Goal: Information Seeking & Learning: Learn about a topic

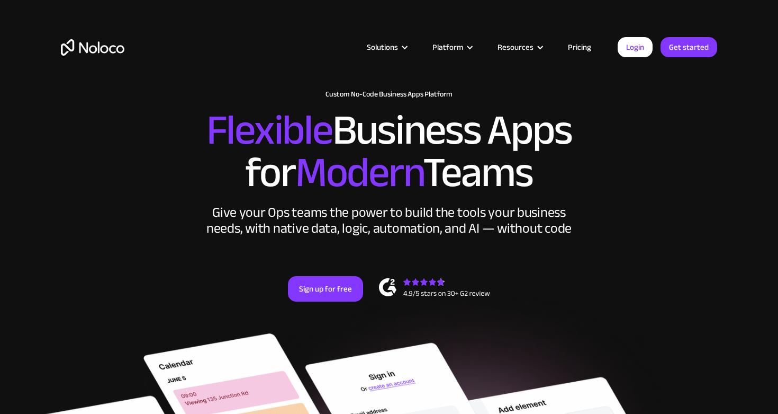
click at [579, 45] on link "Pricing" at bounding box center [580, 47] width 50 height 14
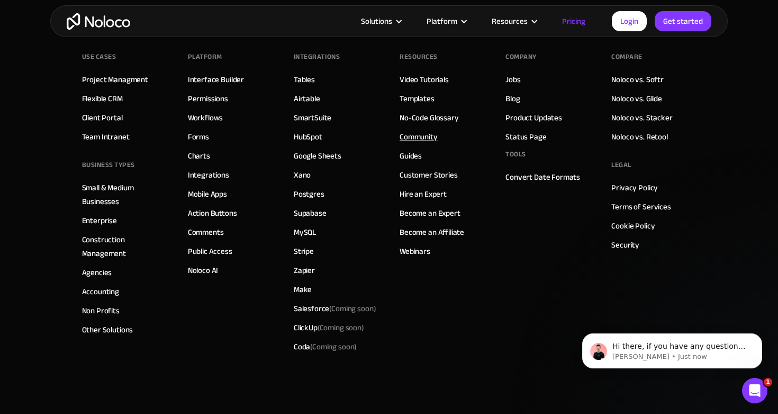
scroll to position [5359, 0]
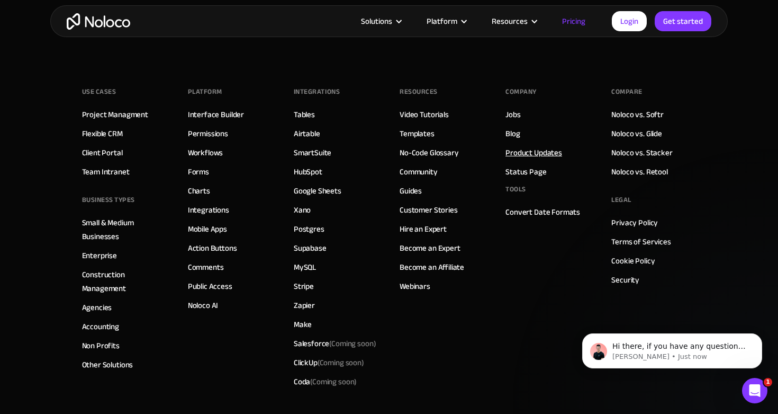
click at [546, 153] on link "Product Updates" at bounding box center [534, 153] width 57 height 14
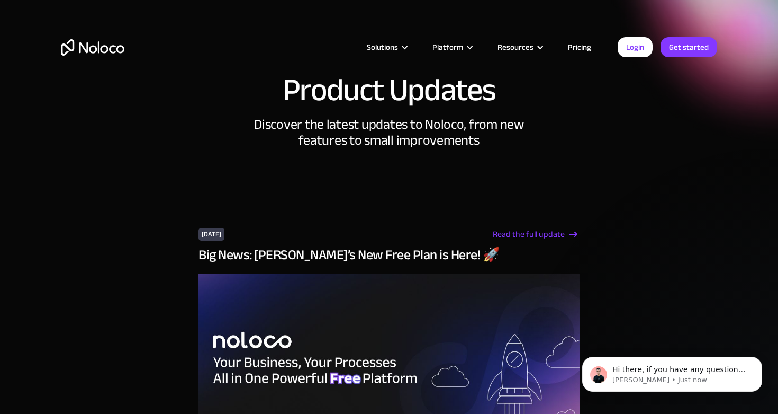
click at [493, 237] on div "Read the full update" at bounding box center [529, 234] width 72 height 13
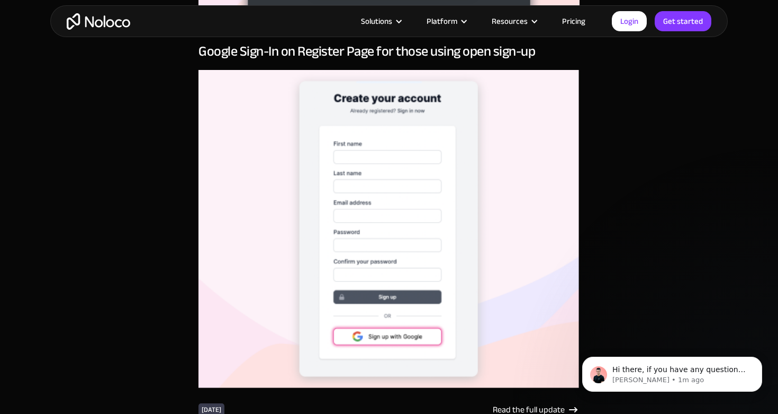
scroll to position [15384, 0]
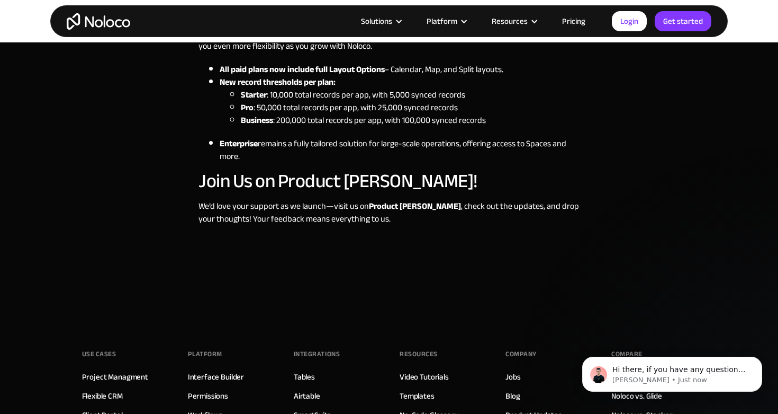
scroll to position [991, 0]
